Goal: Use online tool/utility: Utilize a website feature to perform a specific function

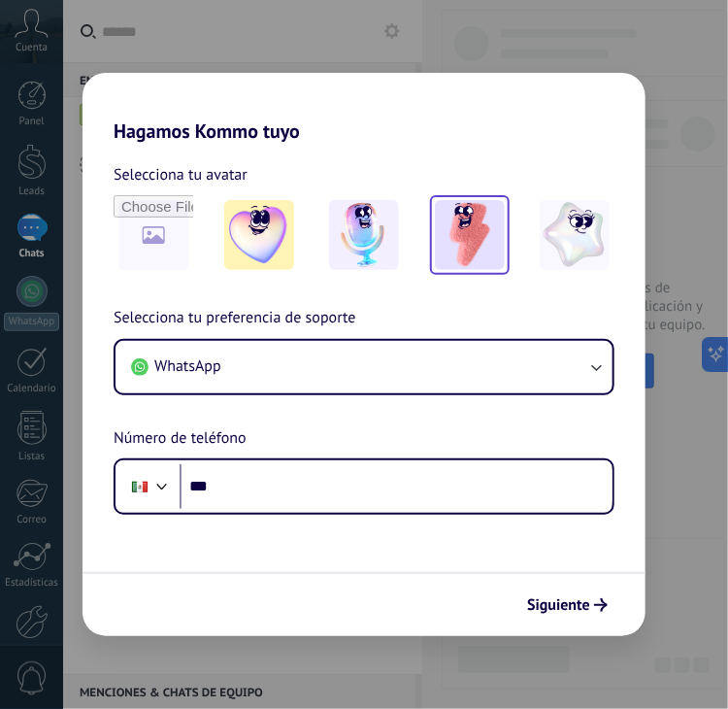
click at [466, 257] on img at bounding box center [470, 235] width 70 height 70
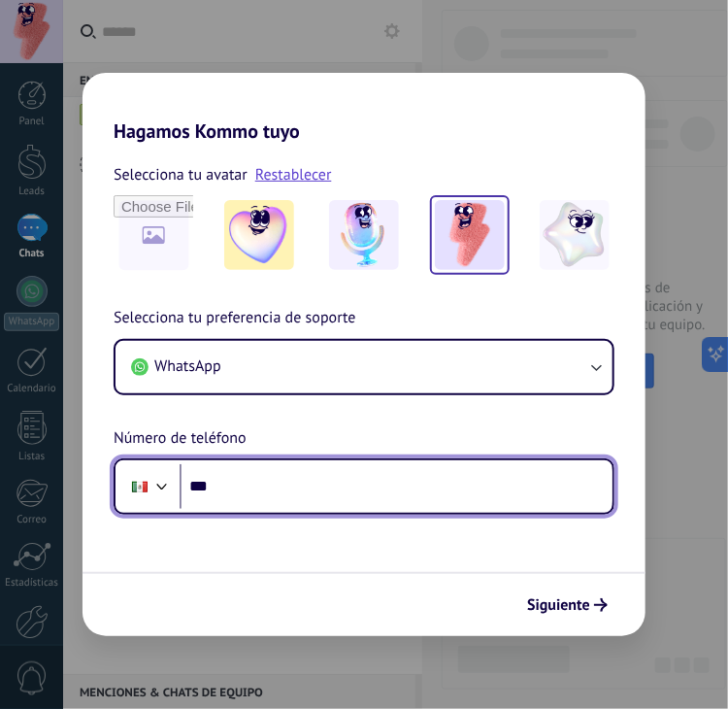
click at [294, 485] on input "***" at bounding box center [396, 486] width 433 height 45
type input "**********"
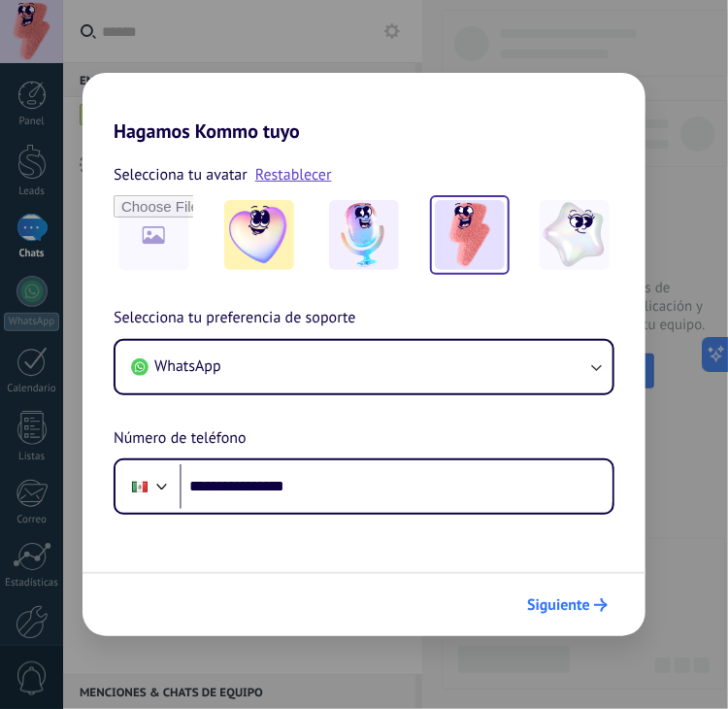
click at [581, 603] on span "Siguiente" at bounding box center [558, 605] width 63 height 14
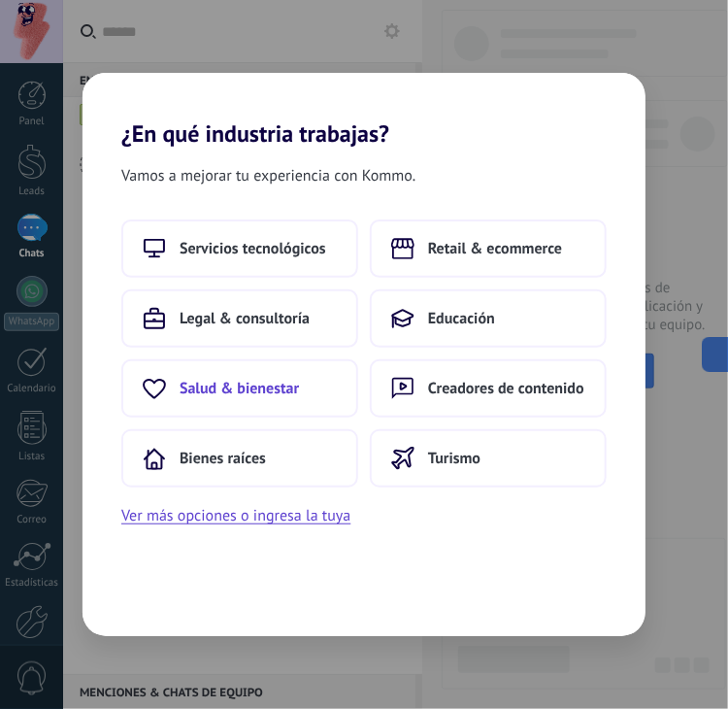
click at [185, 375] on button "Salud & bienestar" at bounding box center [239, 388] width 237 height 58
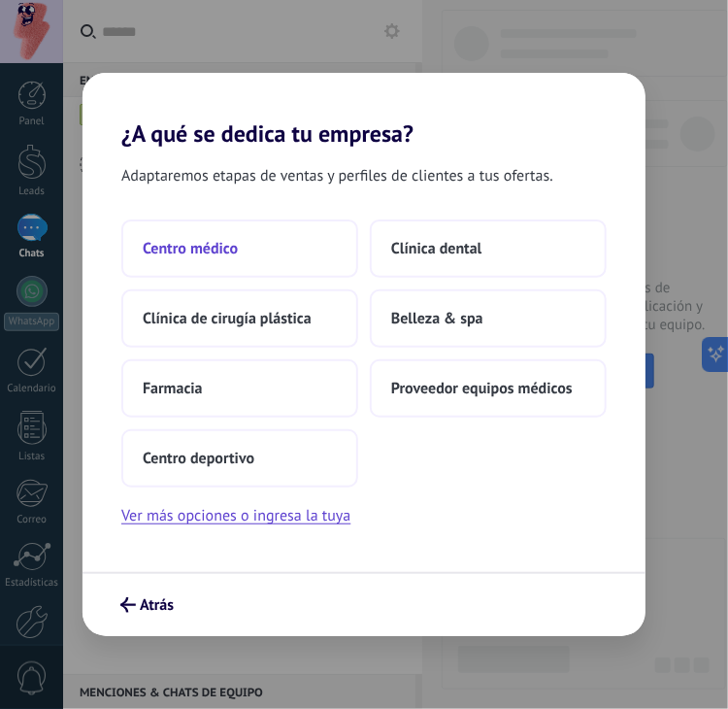
click at [221, 242] on span "Centro médico" at bounding box center [190, 248] width 95 height 19
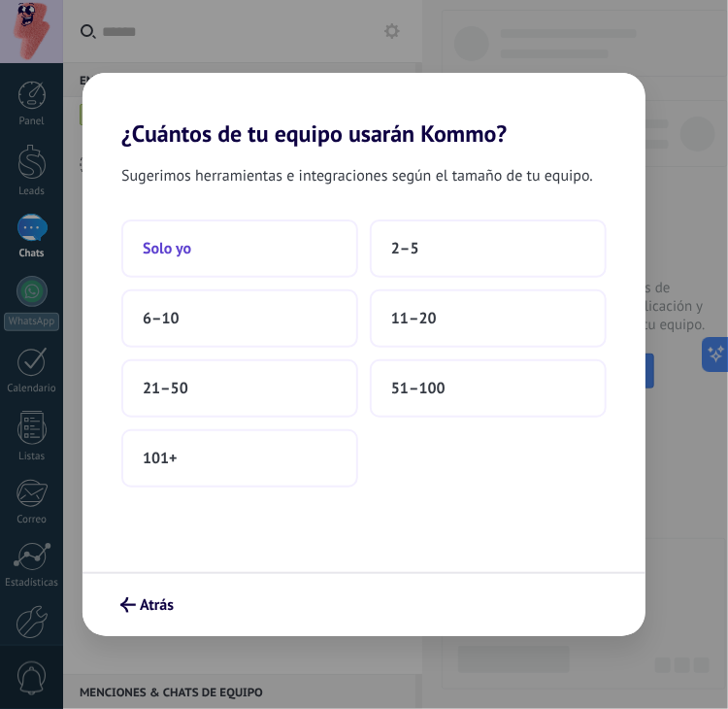
click at [206, 254] on button "Solo yo" at bounding box center [239, 248] width 237 height 58
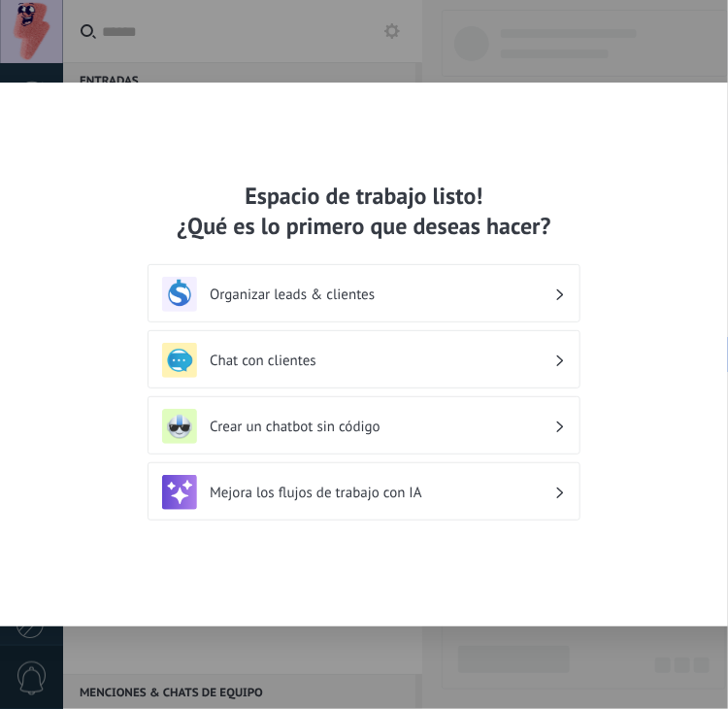
click at [443, 506] on div "Mejora los flujos de trabajo con IA" at bounding box center [364, 492] width 404 height 35
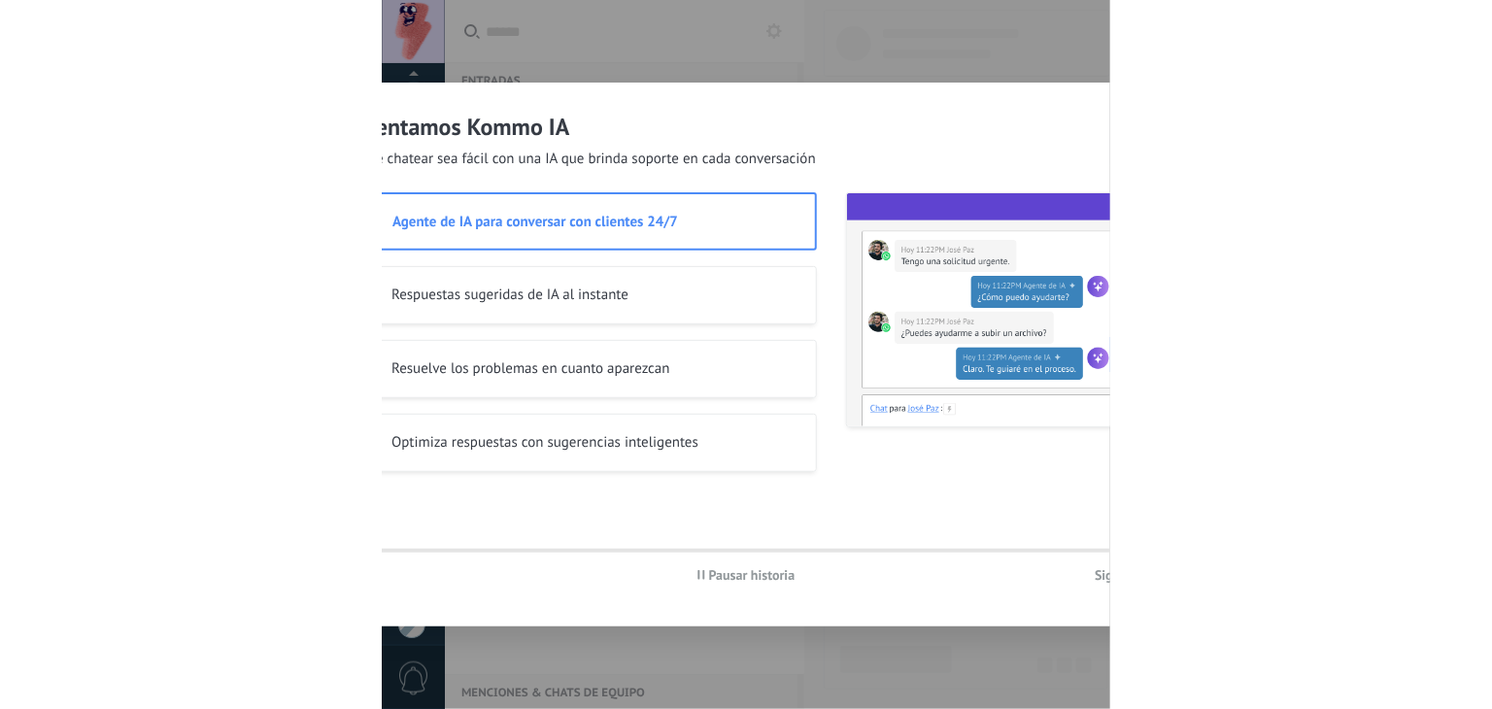
scroll to position [98, 0]
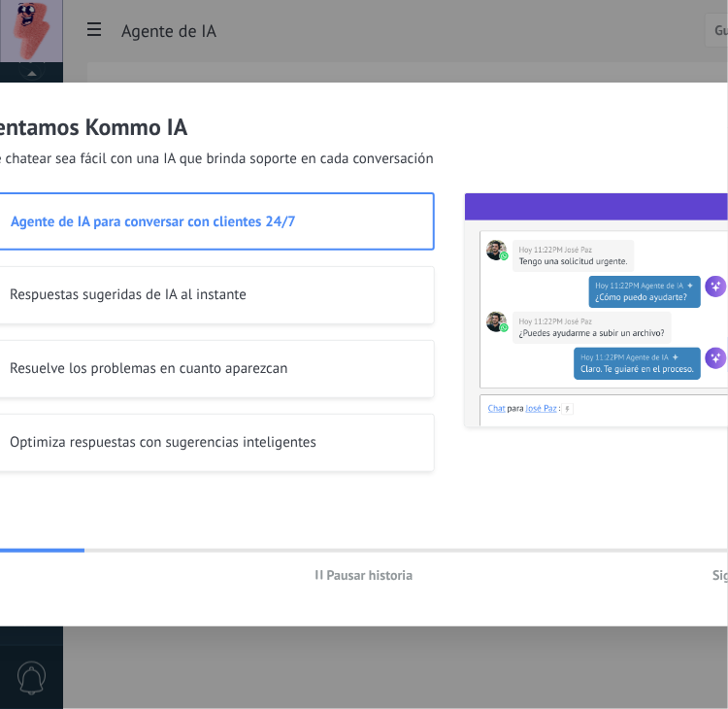
click at [713, 578] on span "Siguiente" at bounding box center [740, 575] width 55 height 14
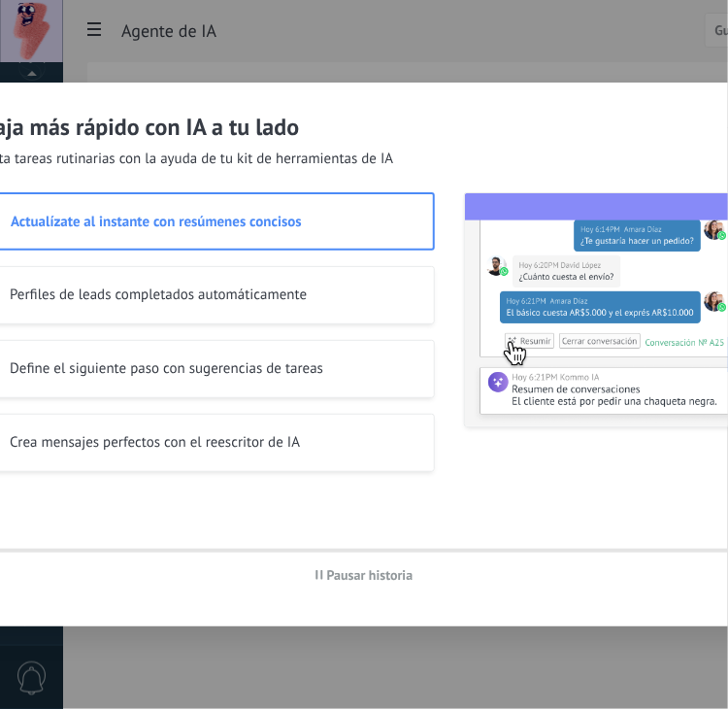
click at [713, 578] on div "Atrás Pausar historia" at bounding box center [364, 575] width 884 height 45
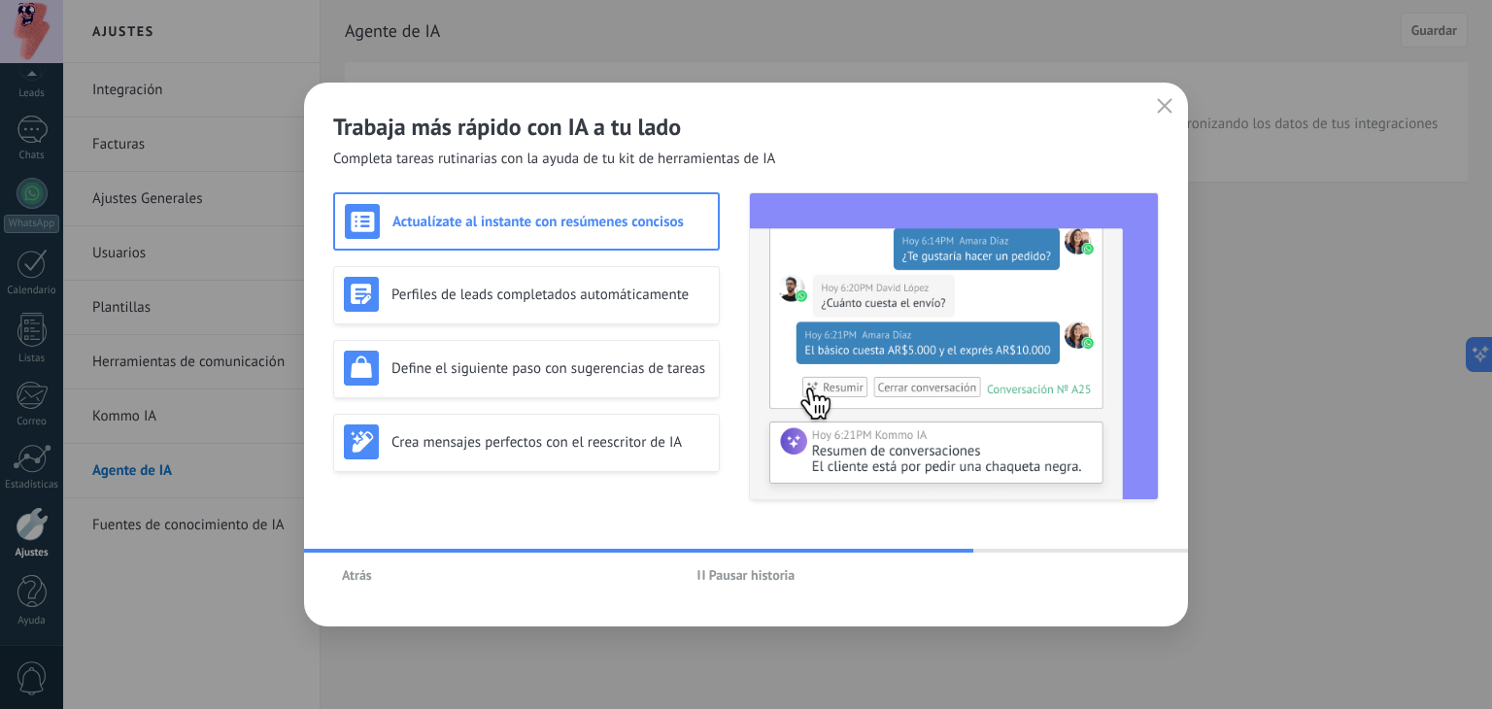
click at [727, 107] on div "Trabaja más rápido con IA a tu lado Completa tareas rutinarias con la ayuda de …" at bounding box center [746, 126] width 884 height 86
click at [727, 105] on use "button" at bounding box center [1165, 105] width 15 height 15
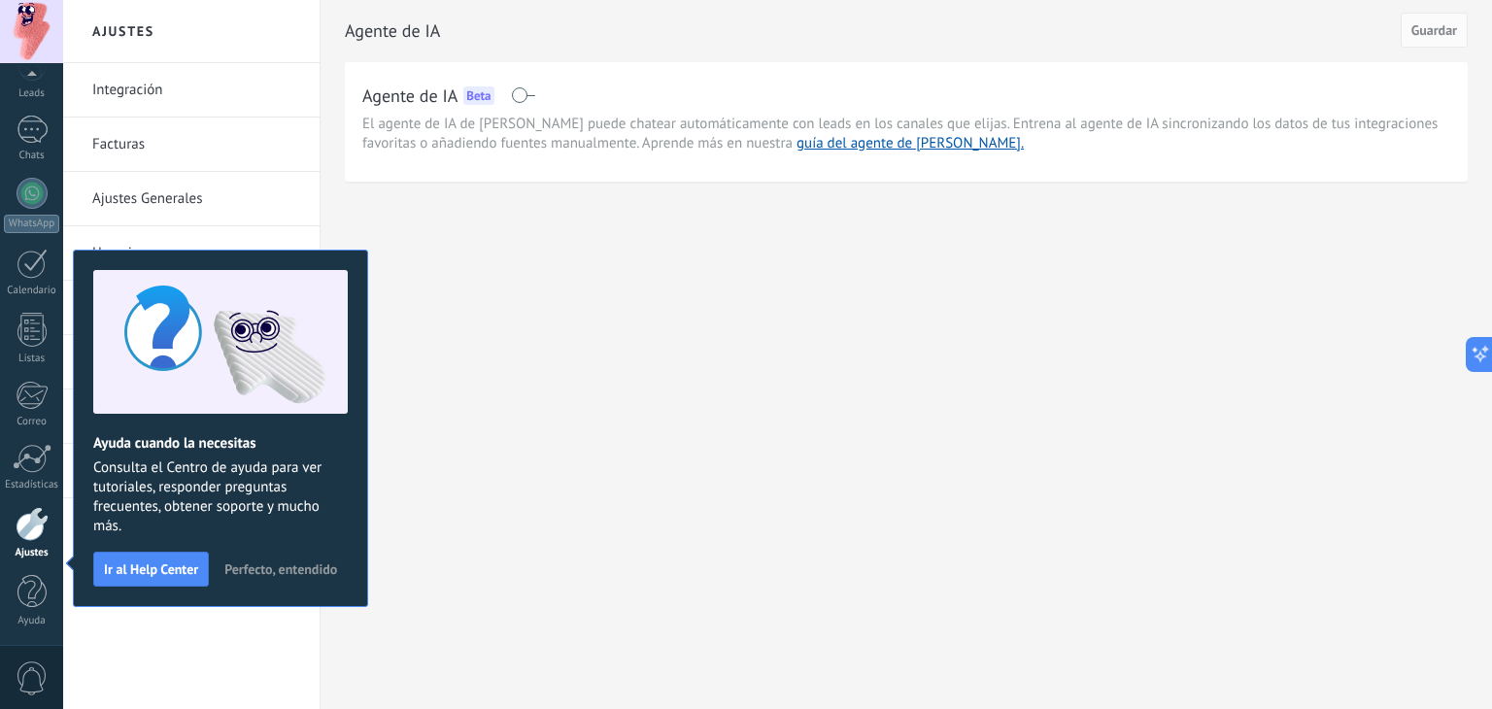
click at [727, 393] on div "Ajustes Integración Facturas Ajustes Generales Usuarios Plantillas Herramientas…" at bounding box center [777, 354] width 1428 height 709
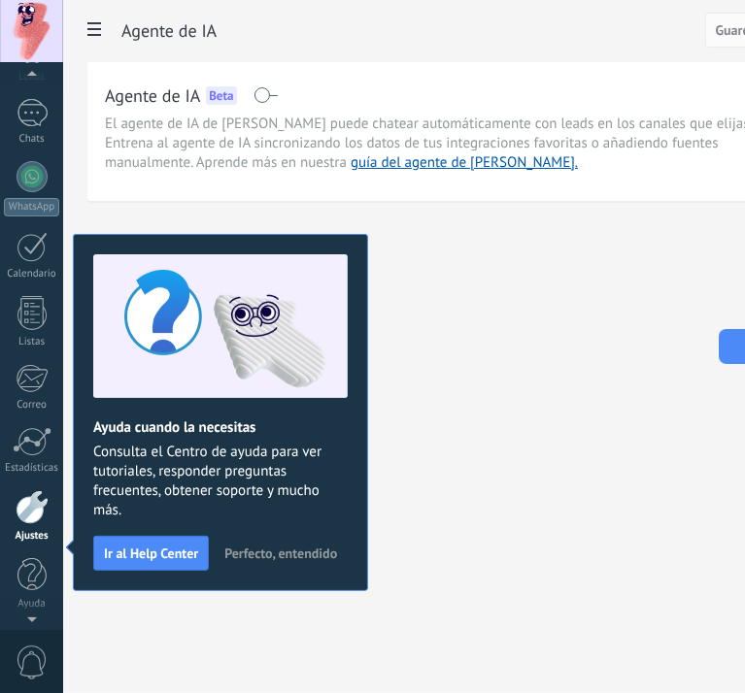
scroll to position [113, 0]
click at [521, 457] on div "Ajustes Integración Facturas Ajustes Generales Usuarios Plantillas Herramientas…" at bounding box center [404, 346] width 683 height 693
